Goal: Information Seeking & Learning: Learn about a topic

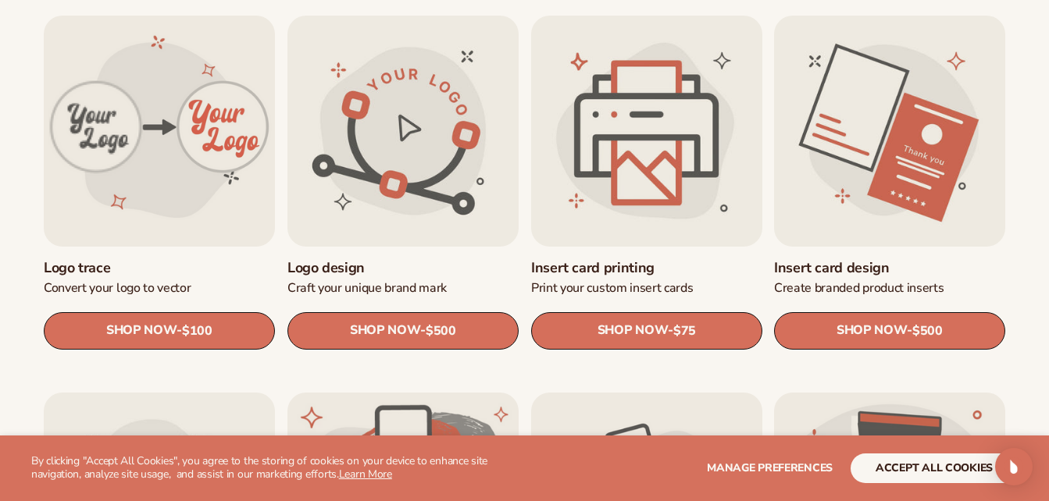
scroll to position [527, 0]
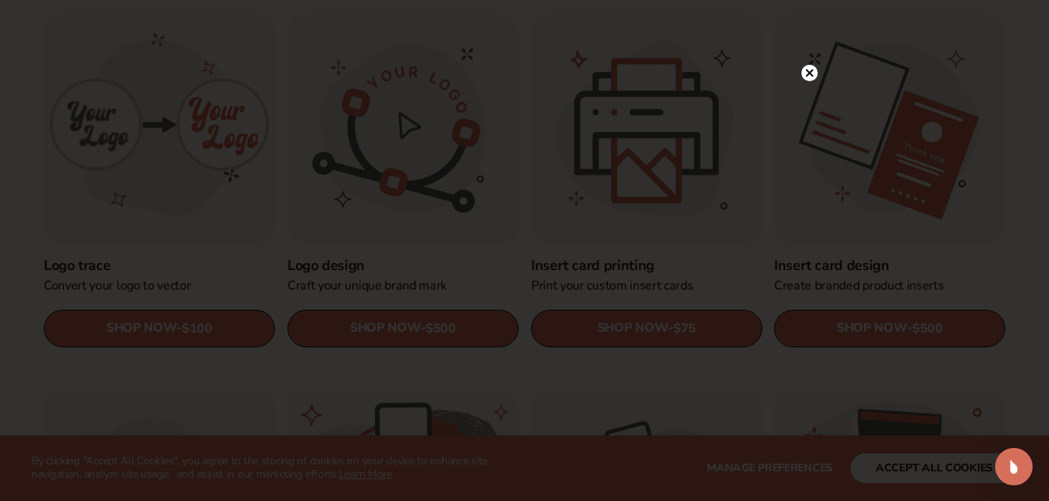
click at [812, 70] on icon at bounding box center [809, 73] width 8 height 8
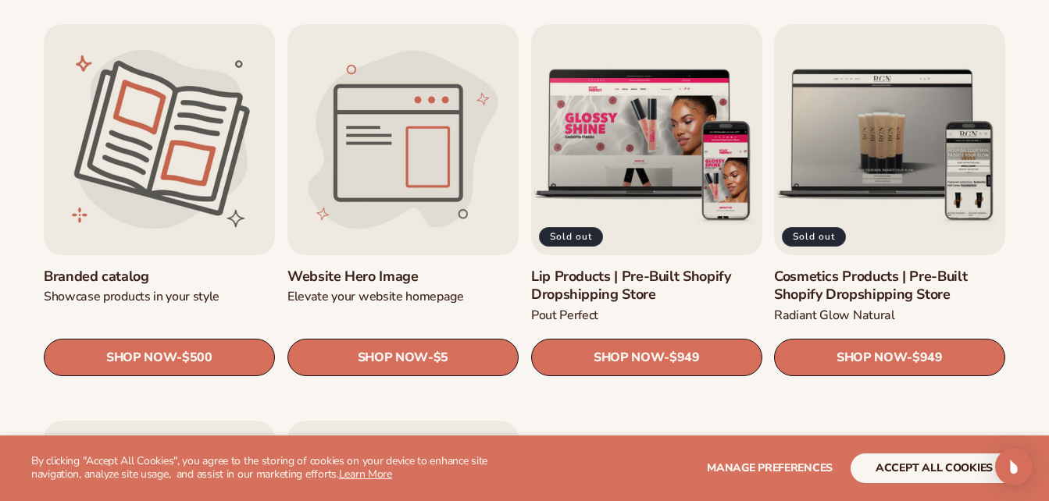
scroll to position [1650, 0]
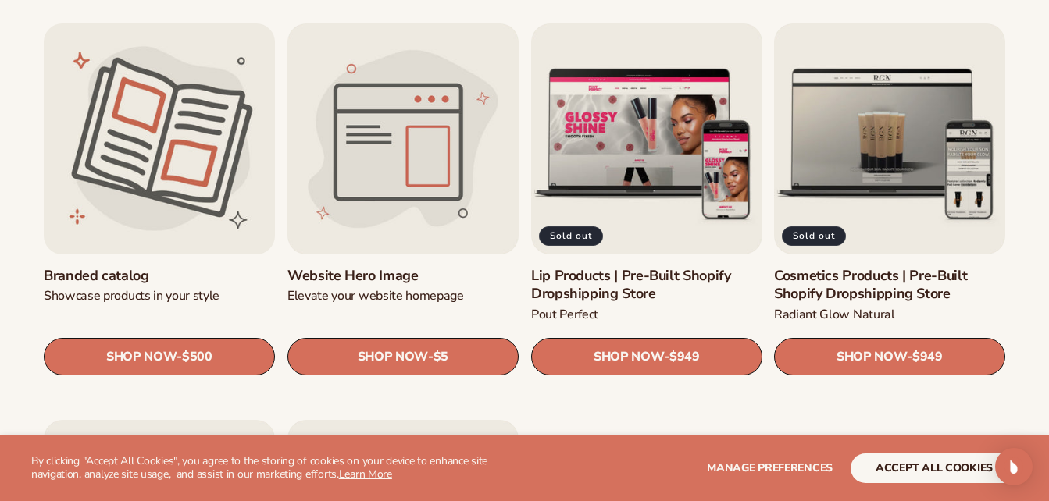
click at [148, 267] on link "Branded catalog" at bounding box center [159, 276] width 231 height 18
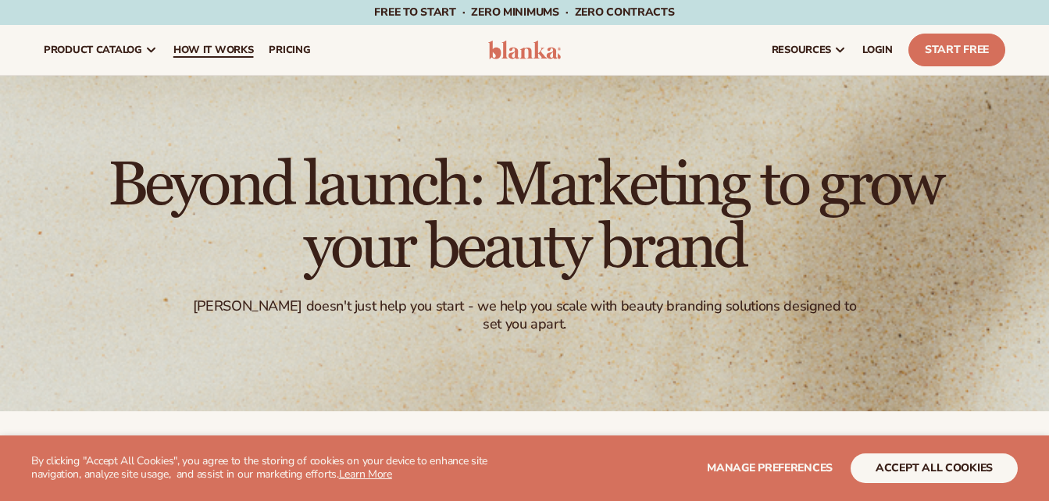
click at [224, 48] on span "How It Works" at bounding box center [213, 50] width 80 height 12
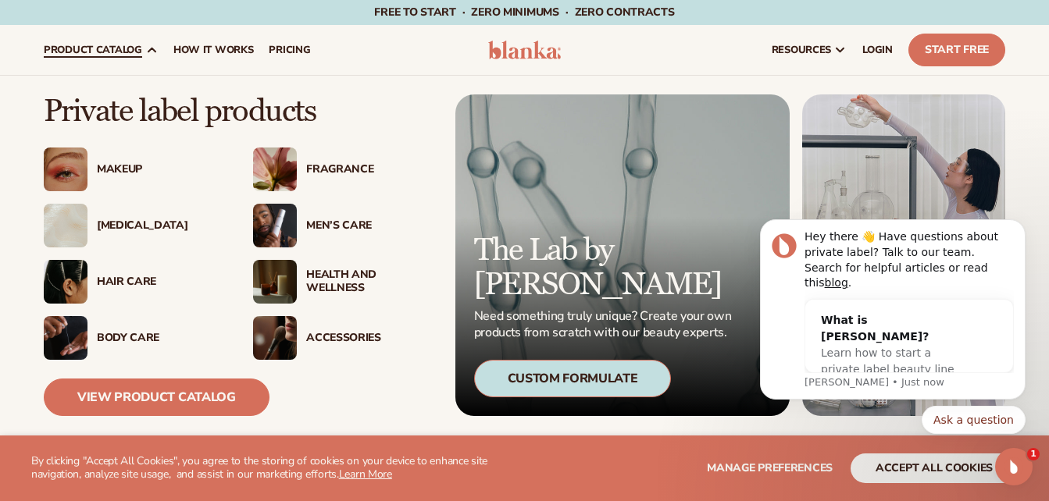
click at [118, 181] on div "Makeup" at bounding box center [133, 170] width 178 height 44
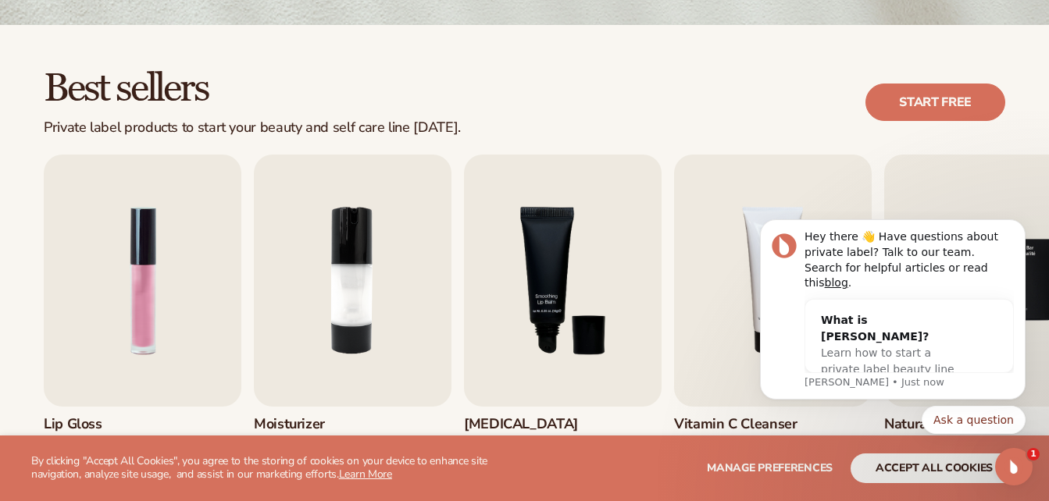
scroll to position [395, 0]
click at [160, 295] on img "1 / 9" at bounding box center [143, 280] width 198 height 252
click at [66, 423] on h3 "Lip Gloss" at bounding box center [92, 423] width 96 height 17
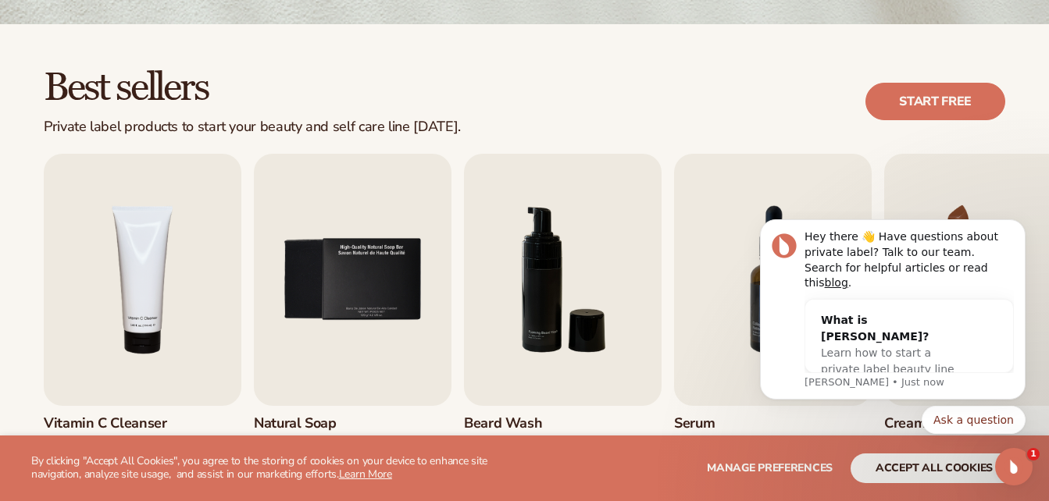
scroll to position [577, 0]
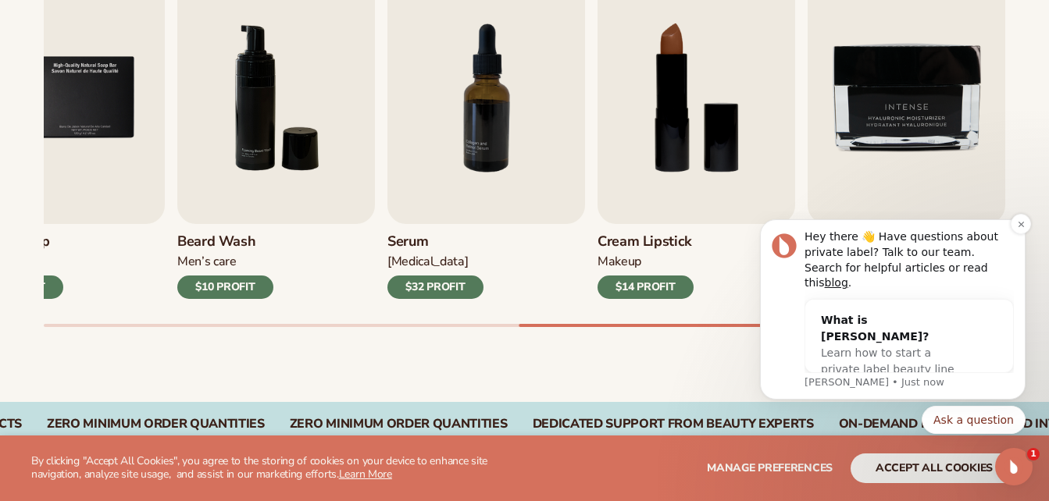
click at [778, 376] on div "Hey there 👋 Have questions about private label? Talk to our team. Search for he…" at bounding box center [892, 310] width 242 height 160
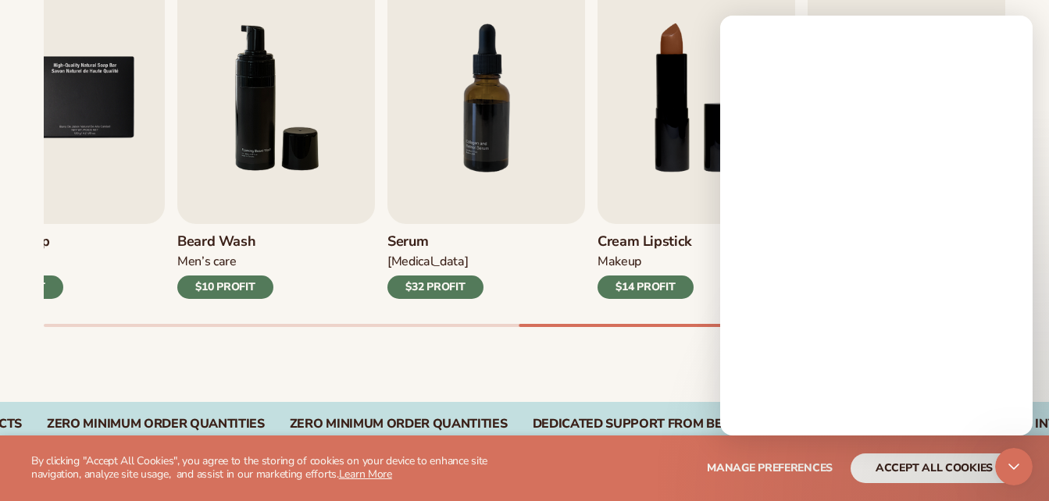
scroll to position [0, 0]
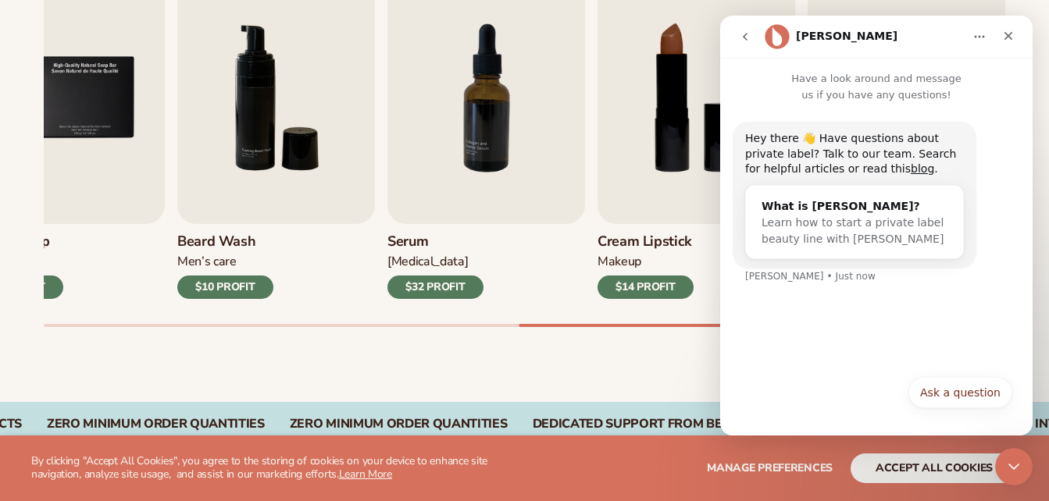
click at [693, 378] on div "Best sellers Private label products to start your beauty and self care line [DA…" at bounding box center [524, 122] width 1049 height 560
click at [1010, 34] on icon "Close" at bounding box center [1008, 36] width 9 height 9
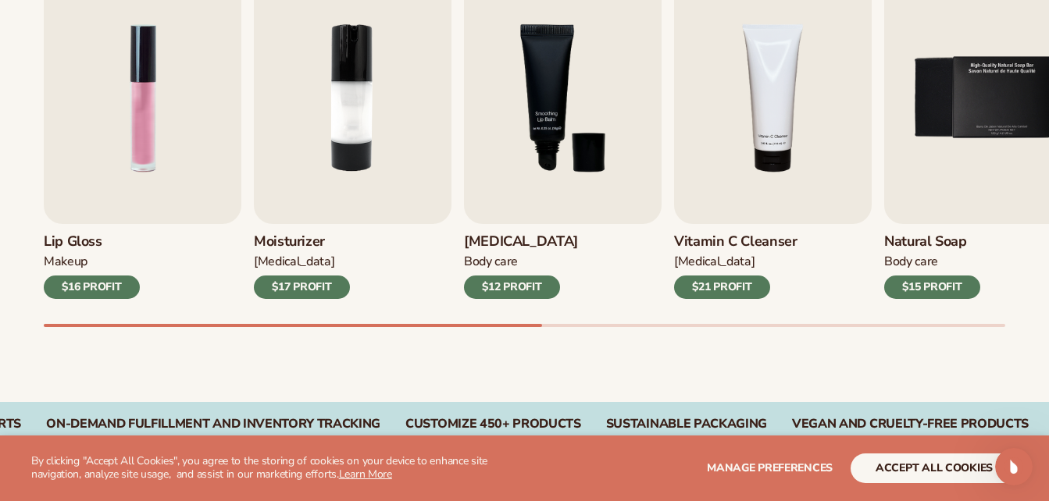
click at [141, 372] on div "Best sellers Private label products to start your beauty and self care line [DA…" at bounding box center [524, 122] width 1049 height 560
click at [95, 286] on div "$16 PROFIT" at bounding box center [92, 287] width 96 height 23
click at [136, 174] on img "1 / 9" at bounding box center [143, 98] width 198 height 252
click at [122, 163] on img "1 / 9" at bounding box center [143, 98] width 198 height 252
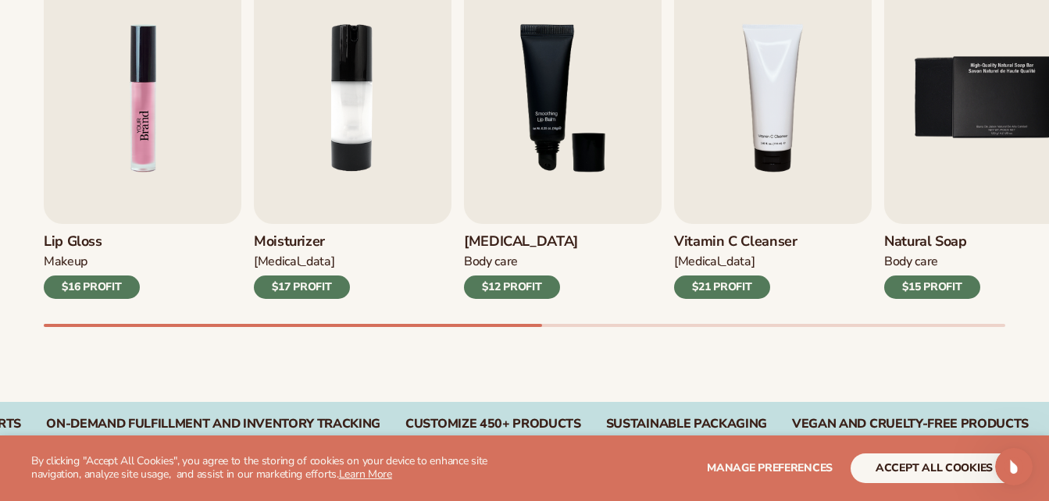
click at [122, 163] on img "1 / 9" at bounding box center [143, 98] width 198 height 252
